Goal: Task Accomplishment & Management: Complete application form

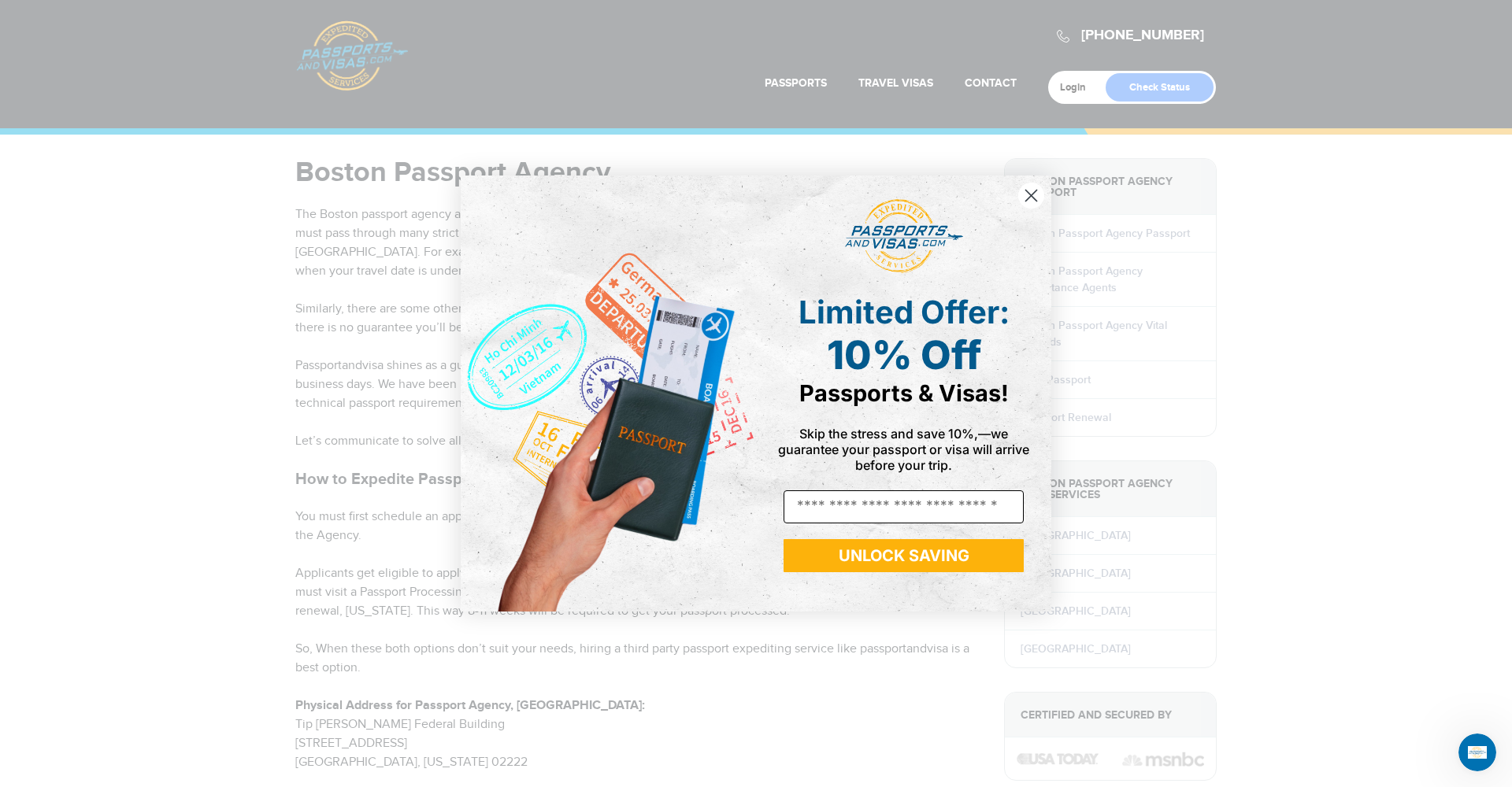
click at [813, 508] on input "Email" at bounding box center [903, 507] width 240 height 33
type input "**********"
click at [917, 560] on button "UNLOCK SAVING" at bounding box center [903, 555] width 240 height 33
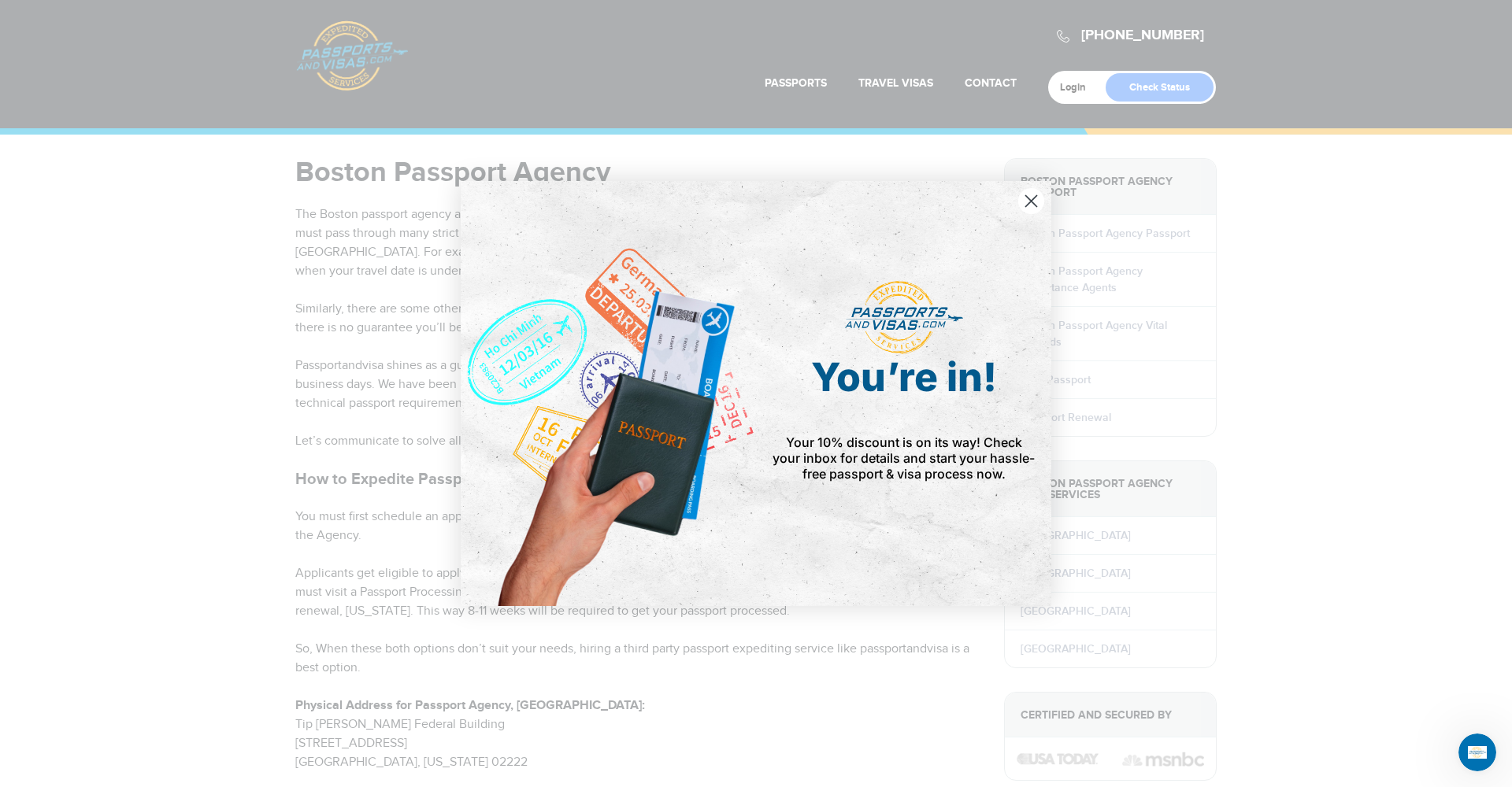
click at [1029, 203] on circle "Close dialog" at bounding box center [1031, 201] width 26 height 26
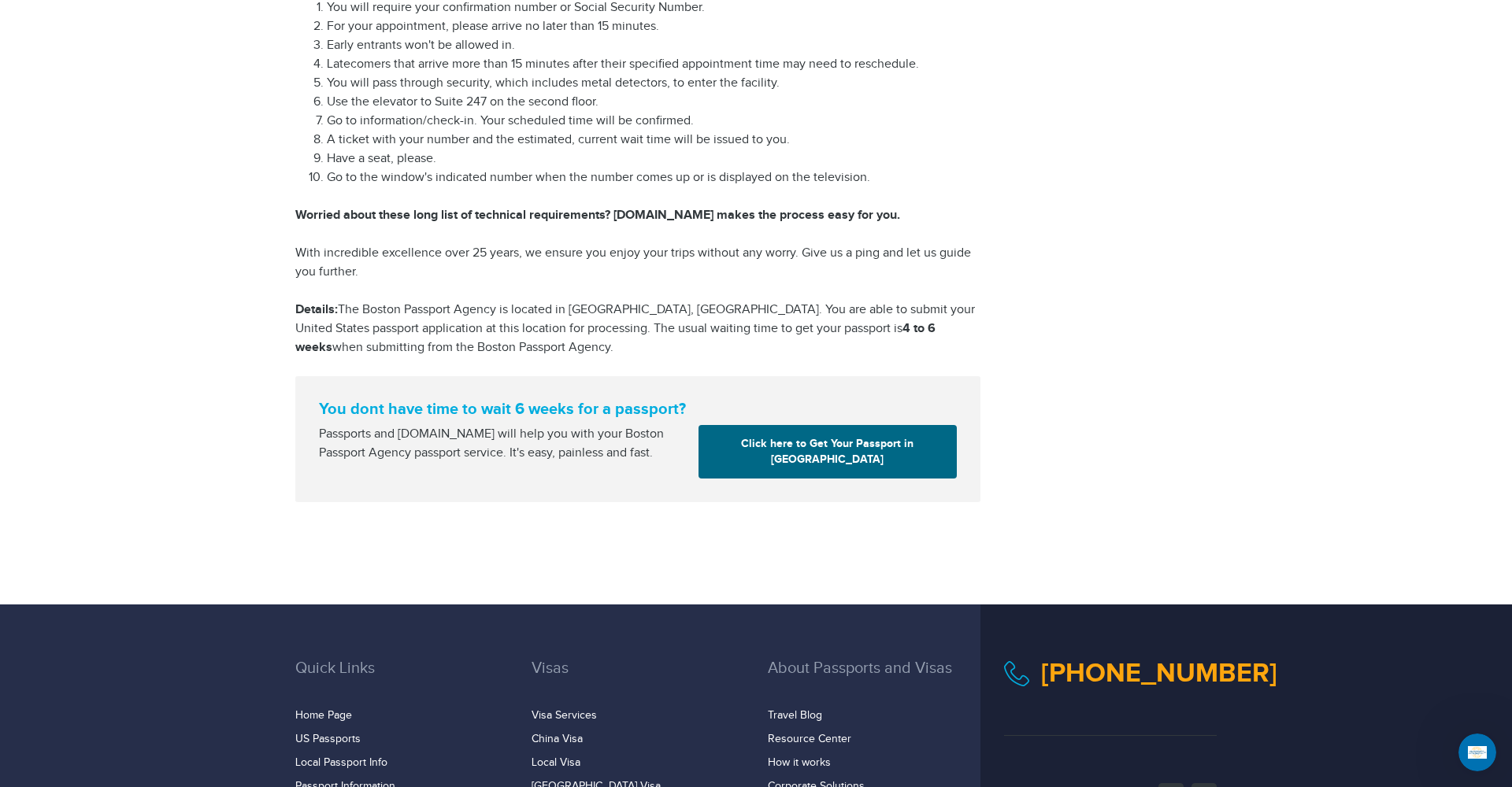
scroll to position [1947, 0]
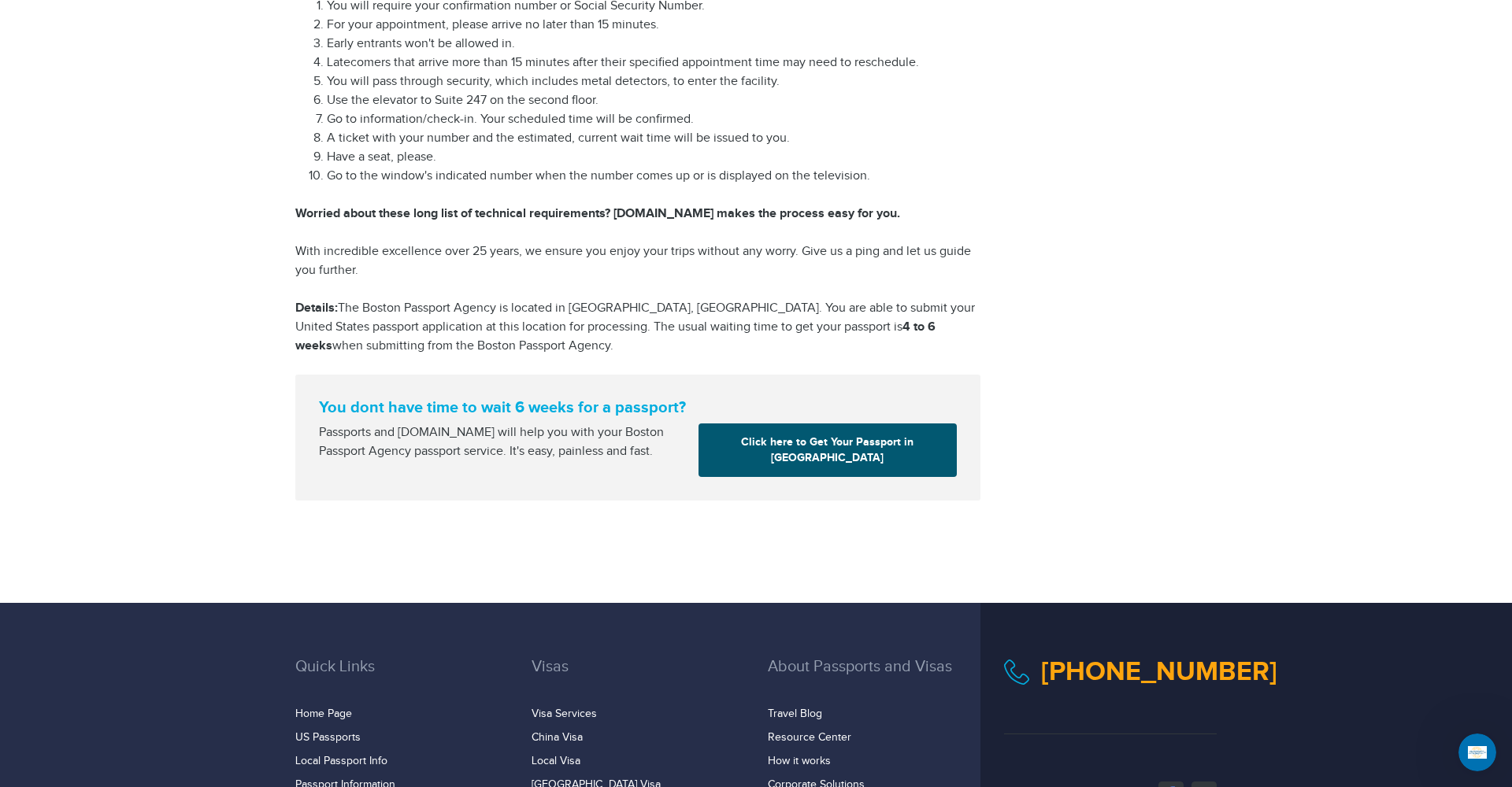
click at [847, 423] on link "Click here to Get Your Passport in Boston" at bounding box center [828, 450] width 258 height 53
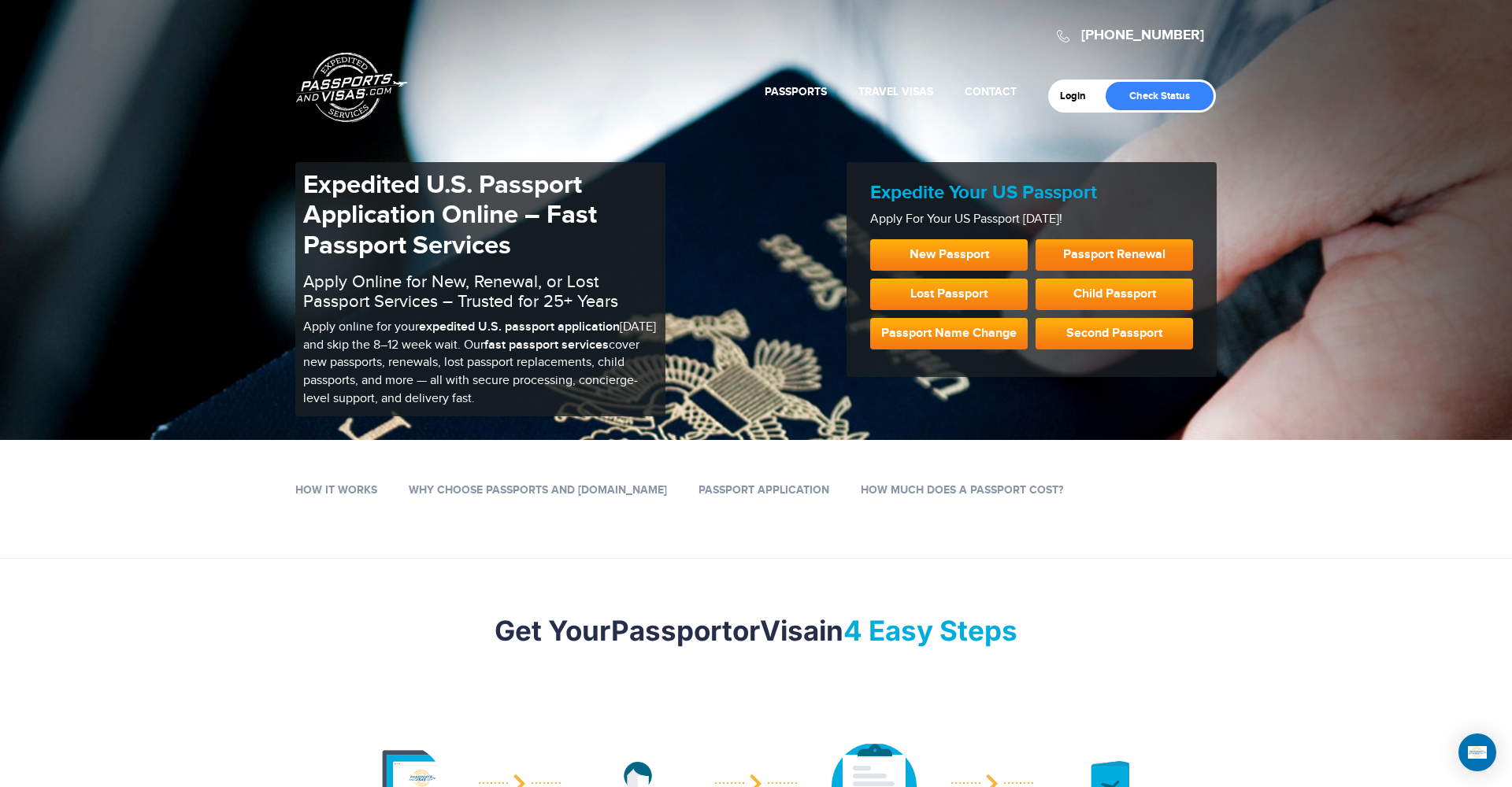
click at [1108, 249] on link "Passport Renewal" at bounding box center [1115, 255] width 157 height 32
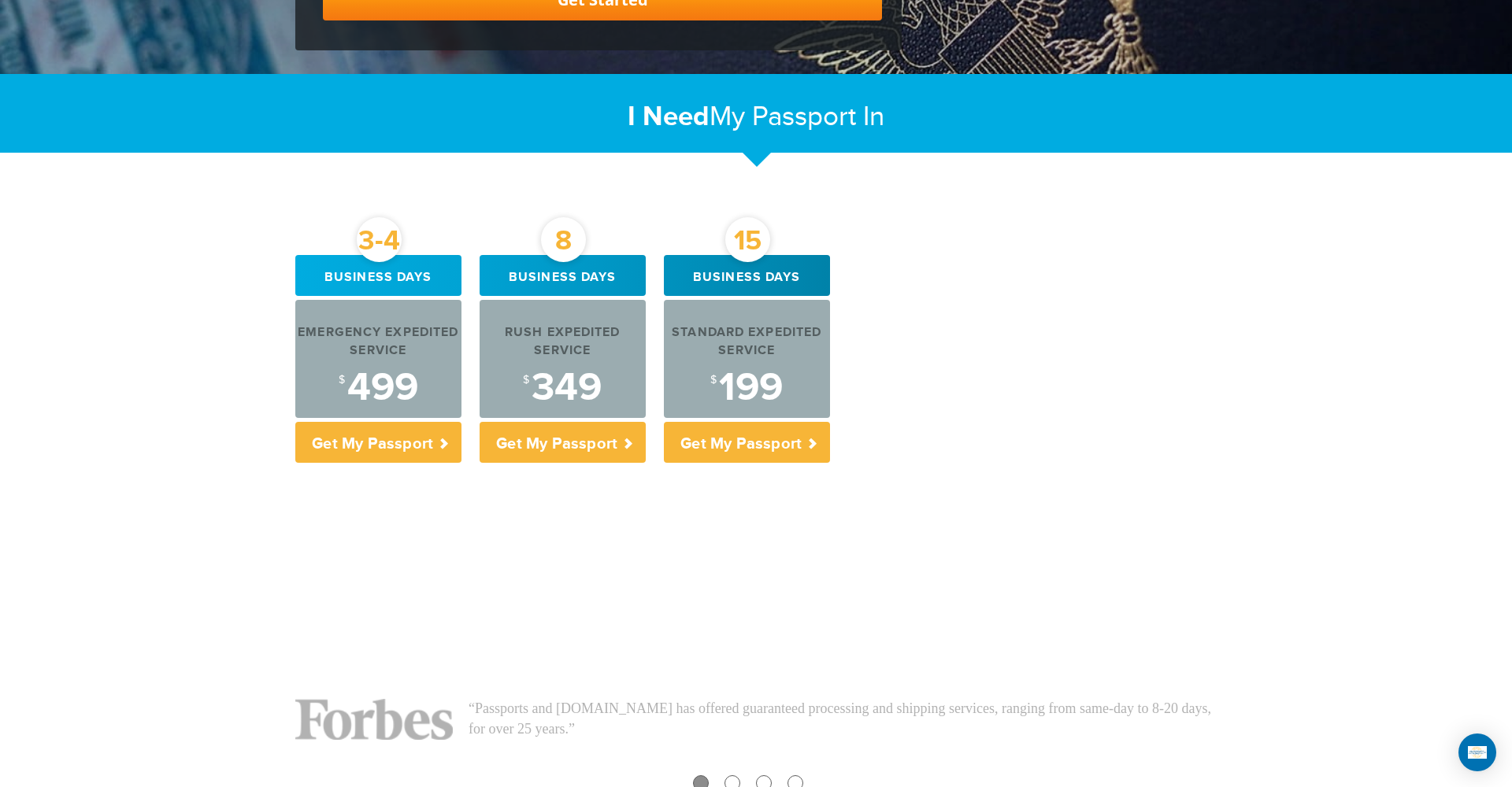
scroll to position [453, 0]
